Goal: Obtain resource: Obtain resource

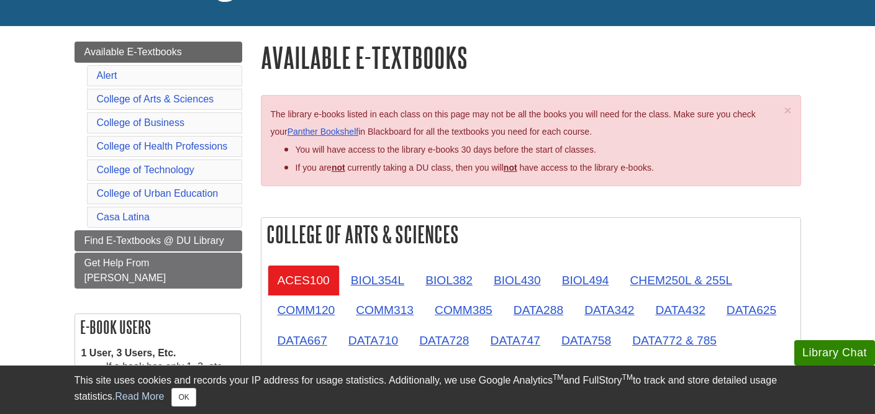
scroll to position [127, 0]
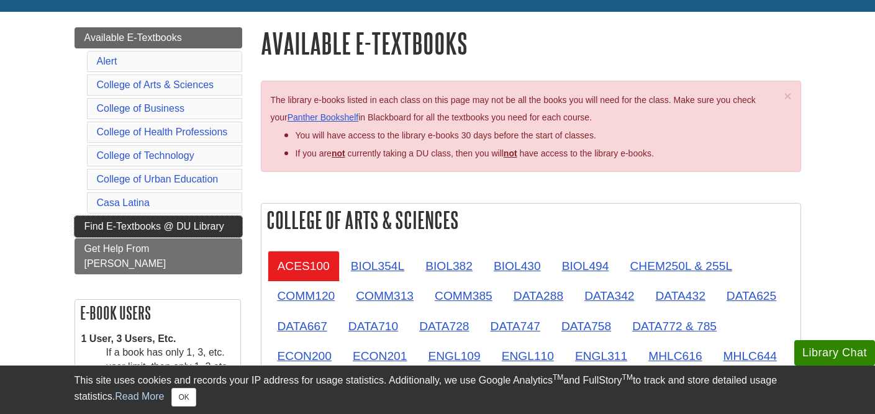
click at [222, 222] on span "Find E-Textbooks @ DU Library" at bounding box center [154, 226] width 140 height 11
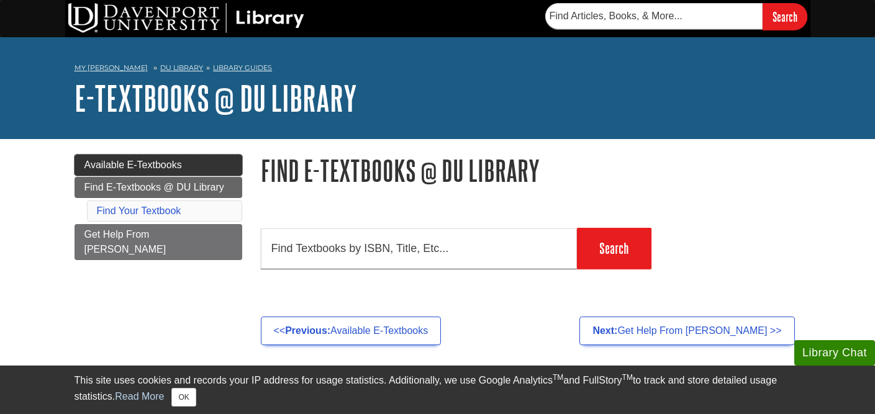
click at [201, 156] on link "Available E-Textbooks" at bounding box center [159, 165] width 168 height 21
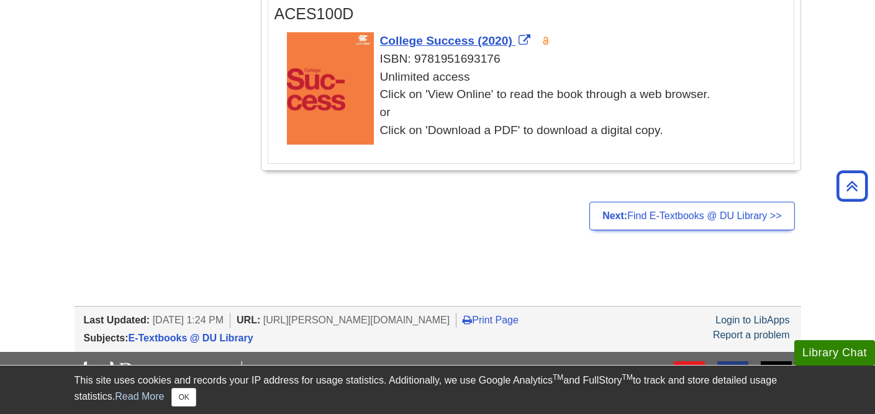
scroll to position [2726, 0]
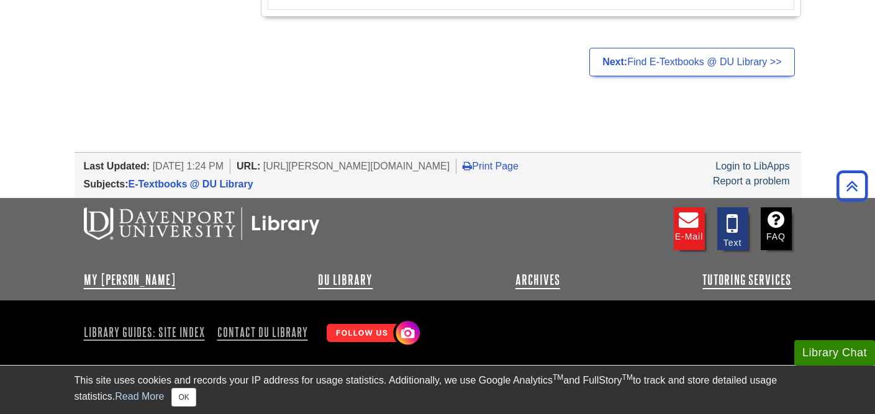
drag, startPoint x: 470, startPoint y: 165, endPoint x: 286, endPoint y: 169, distance: 184.4
click at [286, 169] on li "URL: [URL][PERSON_NAME][DOMAIN_NAME]" at bounding box center [347, 166] width 220 height 15
copy span "[URL][PERSON_NAME][DOMAIN_NAME]"
